Goal: Information Seeking & Learning: Check status

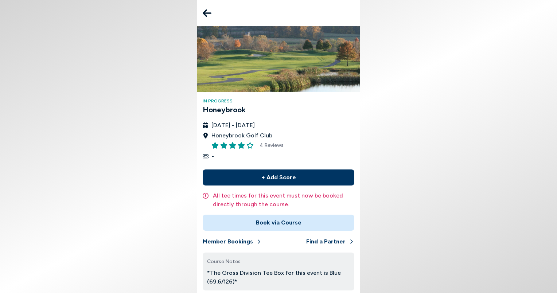
click at [357, 203] on div "In Progress Honeybrook August 25th - 31st, 2025 Honeybrook Golf Club 4 Reviews …" at bounding box center [278, 162] width 163 height 273
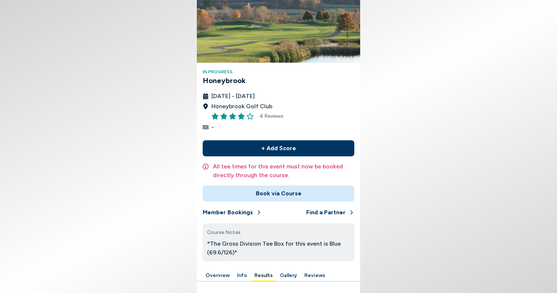
scroll to position [69, 0]
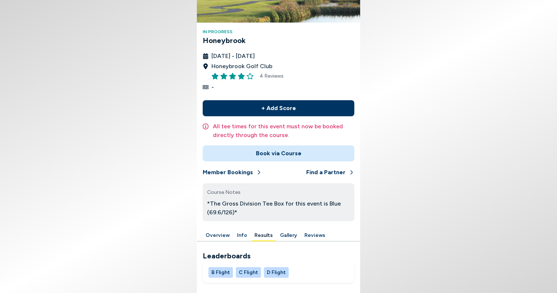
click at [264, 236] on button "Results" at bounding box center [264, 235] width 24 height 11
click at [223, 268] on button "B Flight" at bounding box center [221, 272] width 24 height 11
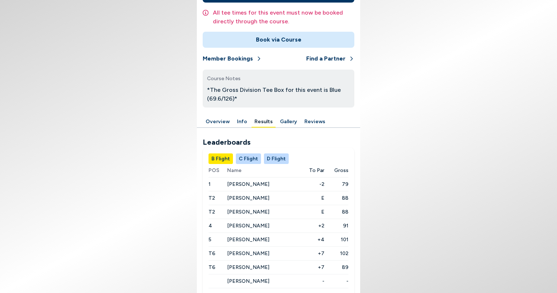
scroll to position [199, 0]
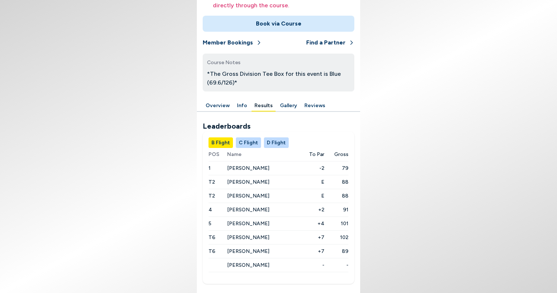
click at [249, 166] on span "Charles Gaines" at bounding box center [248, 168] width 42 height 6
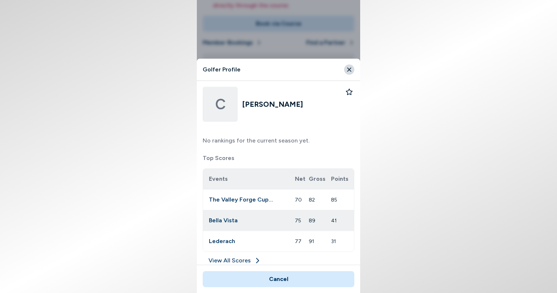
click at [233, 259] on link "View All Scores" at bounding box center [279, 262] width 152 height 12
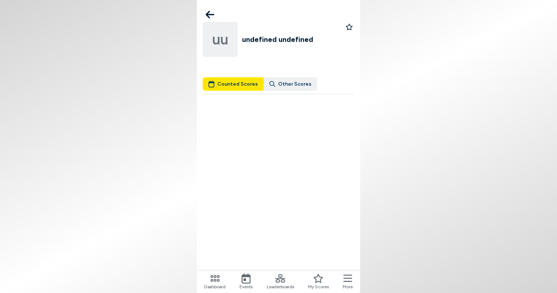
click at [209, 15] on icon at bounding box center [210, 15] width 9 height 8
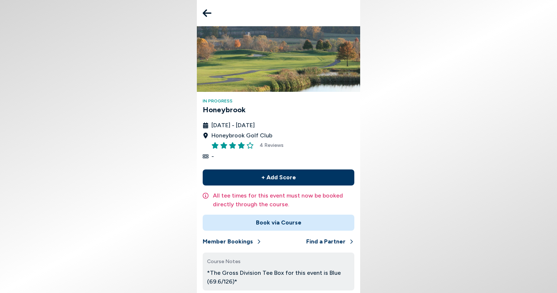
click at [209, 15] on icon at bounding box center [207, 13] width 9 height 15
